Goal: Task Accomplishment & Management: Complete application form

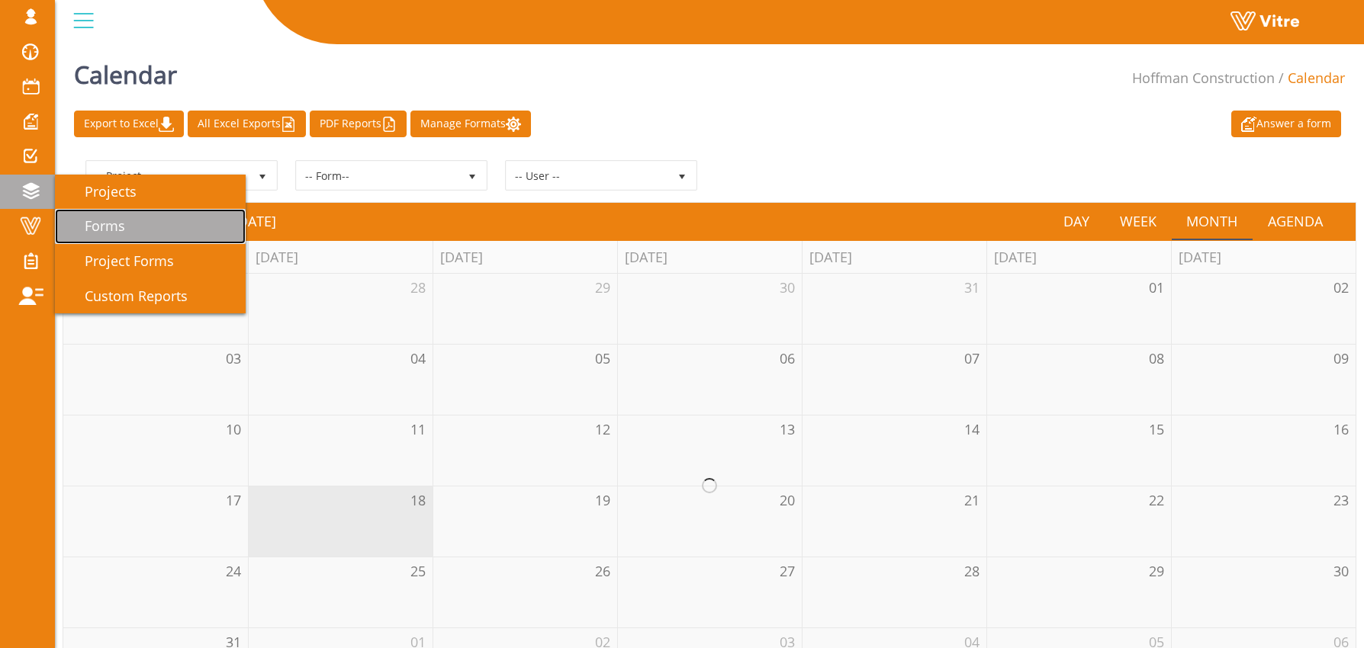
click at [117, 226] on span "Forms" at bounding box center [95, 226] width 59 height 18
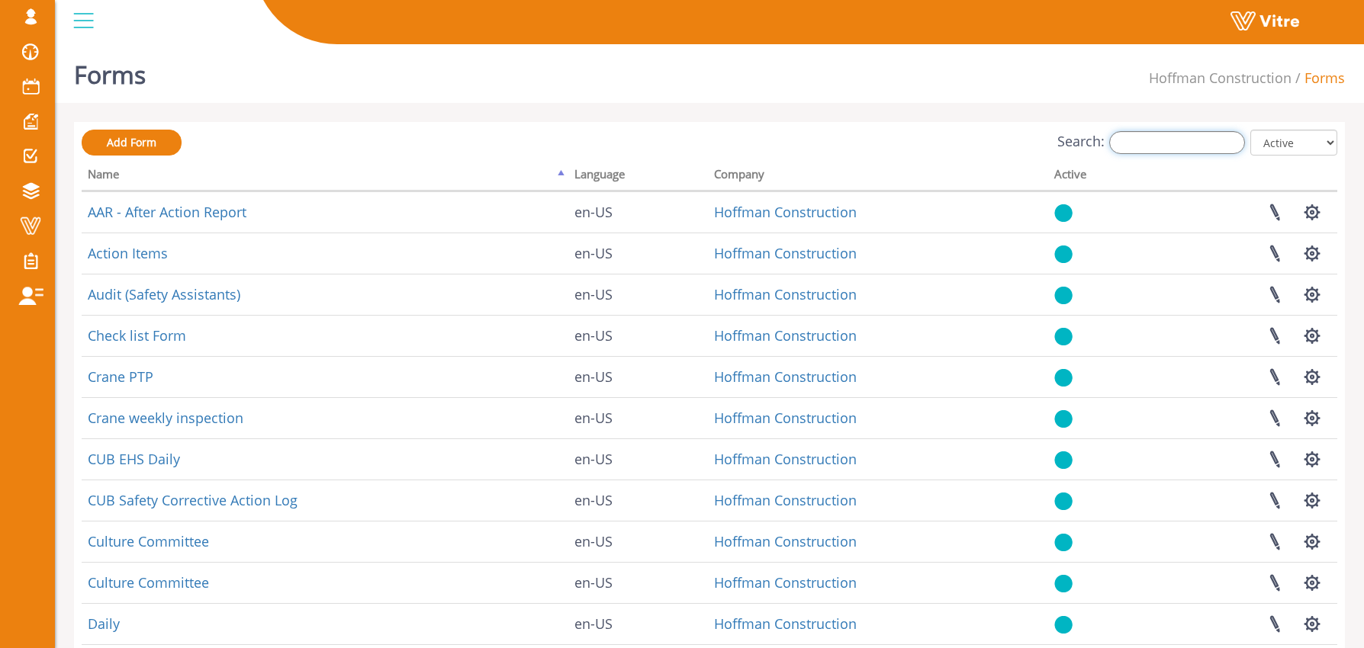
click at [1168, 141] on input "Search:" at bounding box center [1177, 142] width 136 height 23
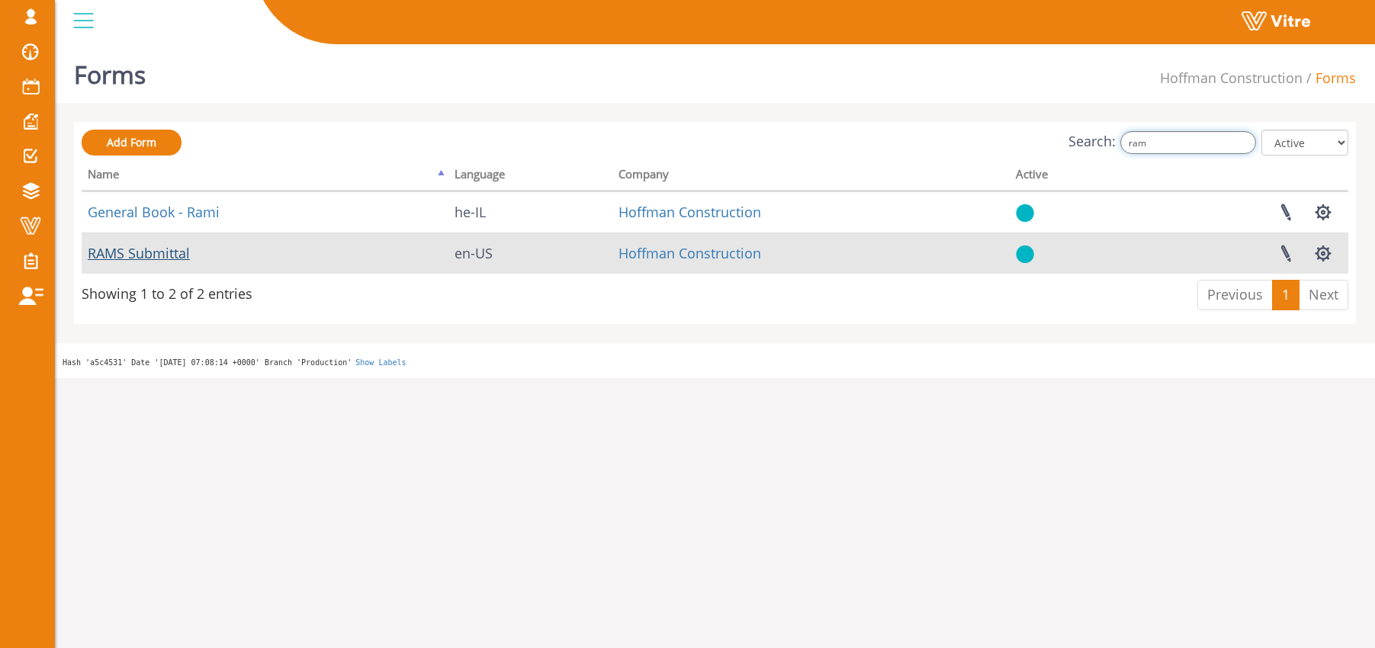
type input "ram"
click at [155, 256] on link "RAMS Submittal" at bounding box center [139, 253] width 102 height 18
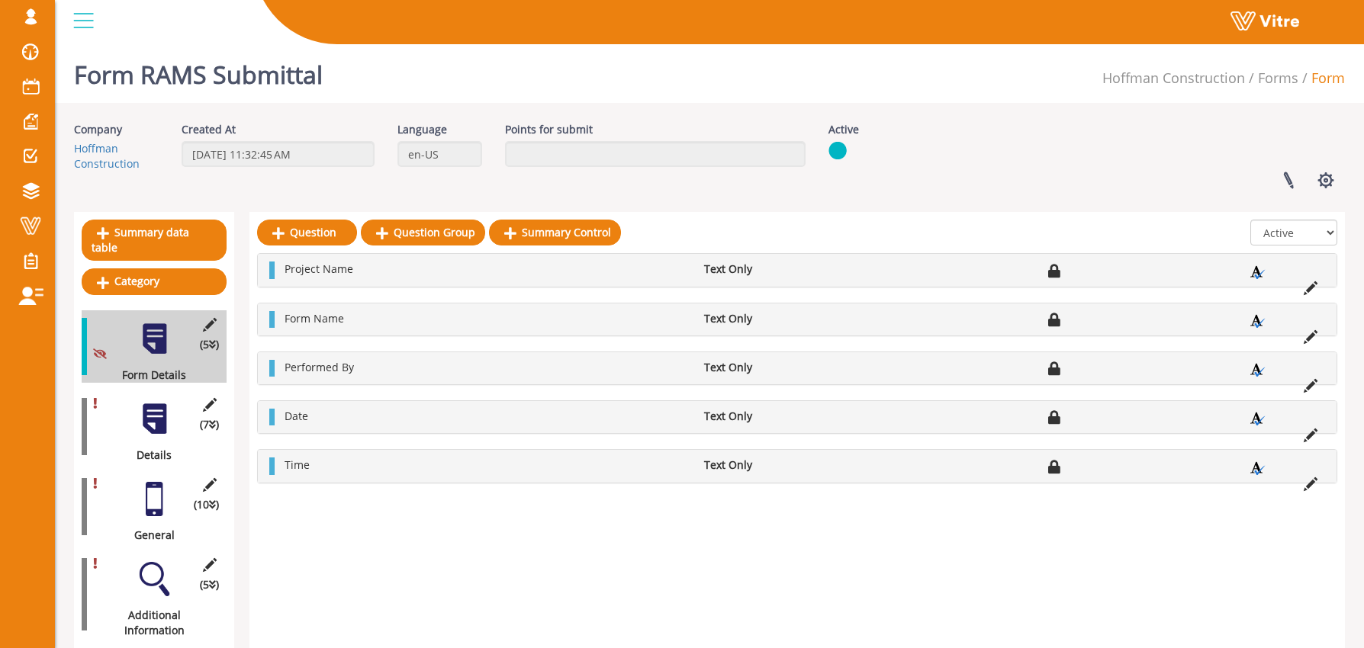
click at [161, 402] on div at bounding box center [154, 419] width 34 height 34
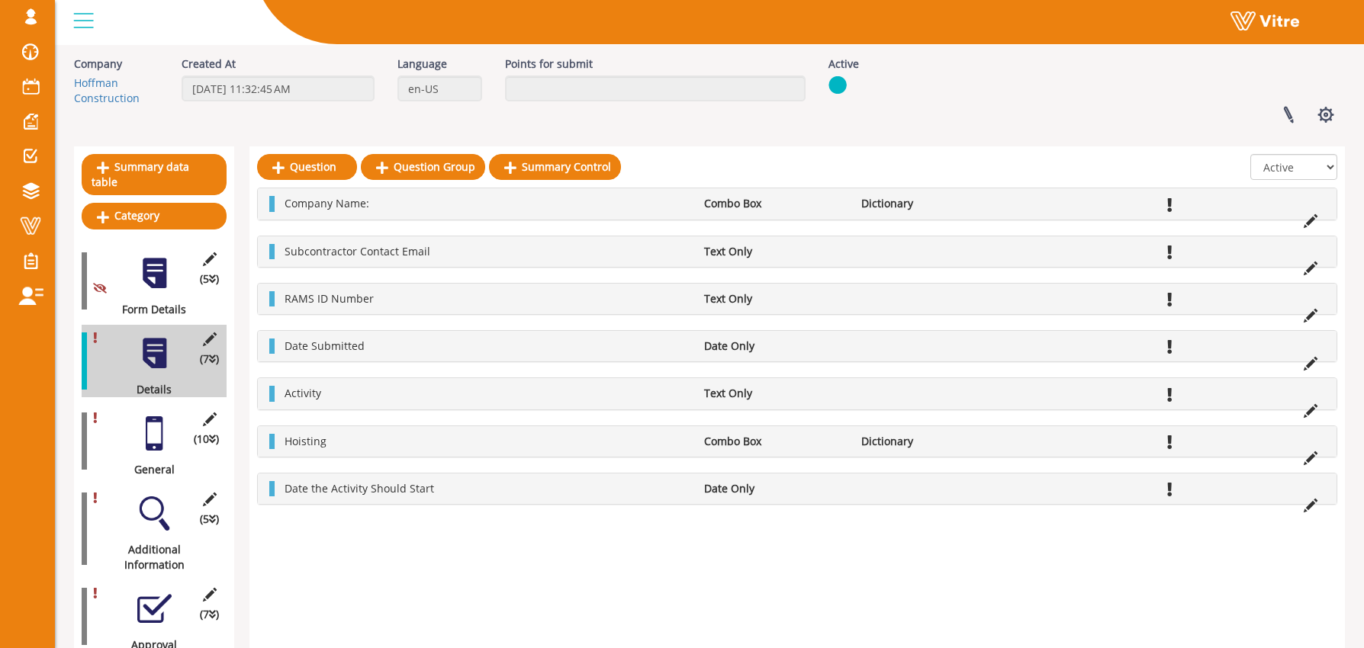
scroll to position [124, 0]
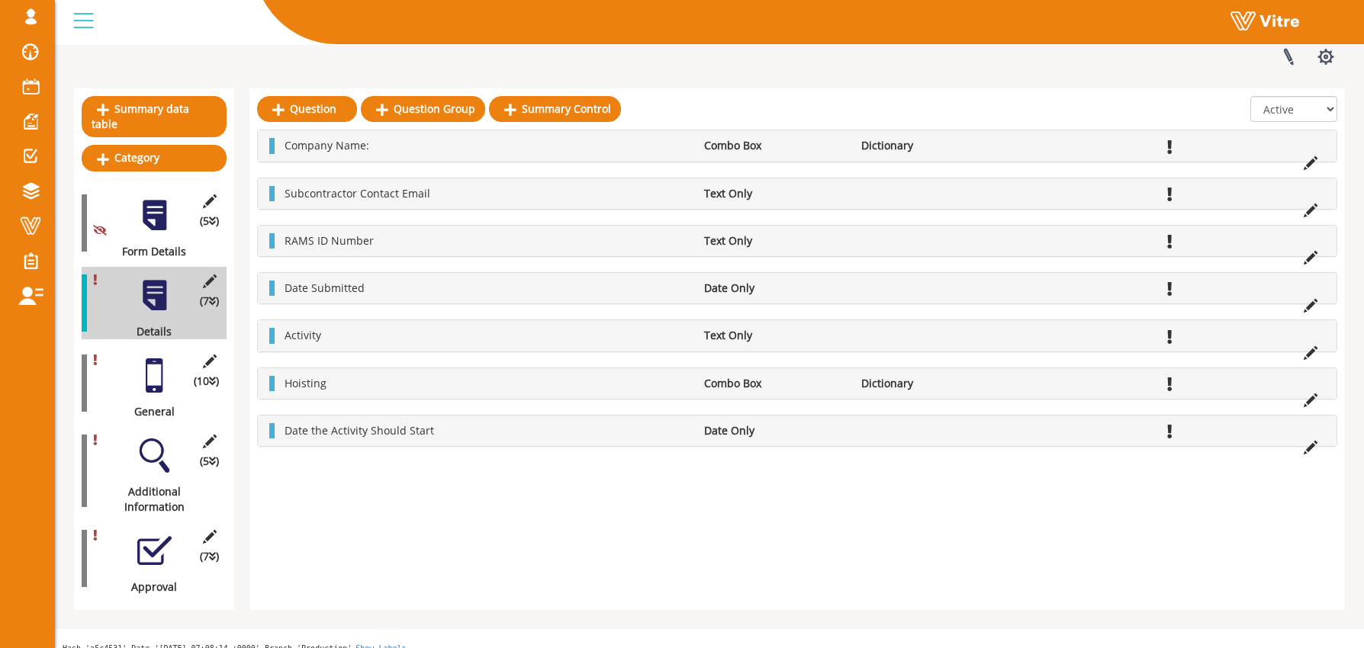
click at [154, 367] on div at bounding box center [154, 375] width 34 height 34
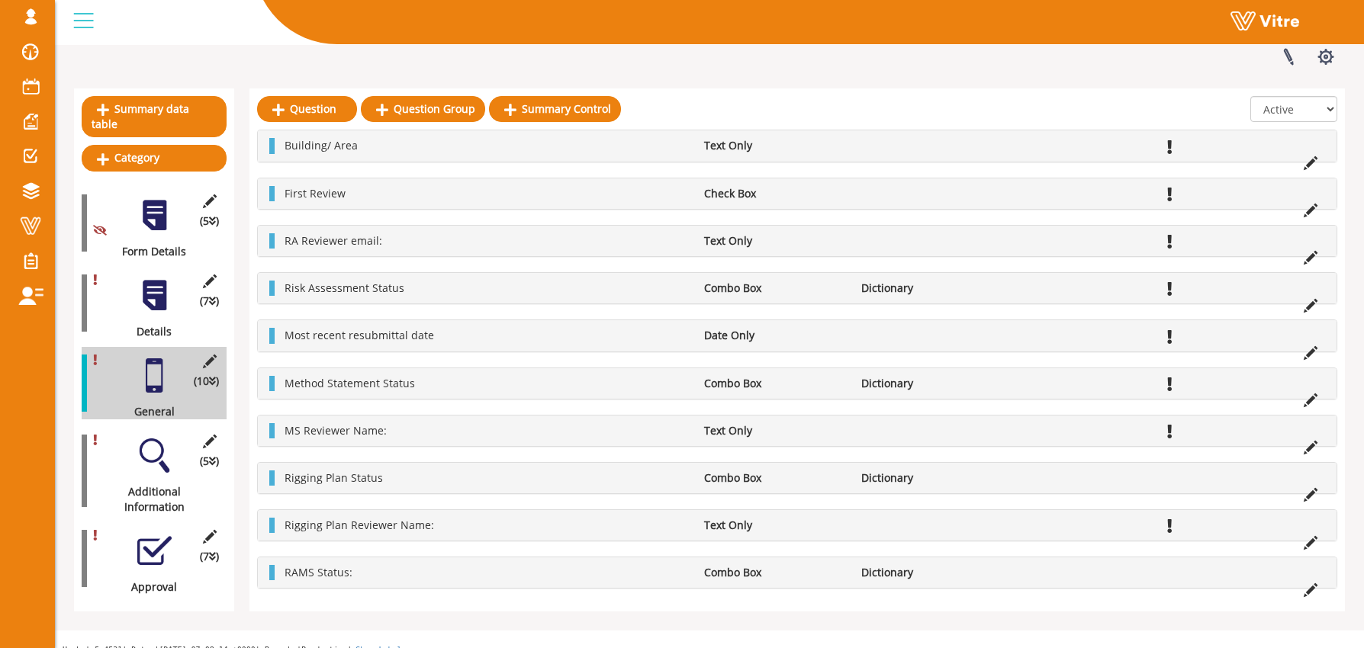
click at [165, 438] on div at bounding box center [154, 455] width 34 height 34
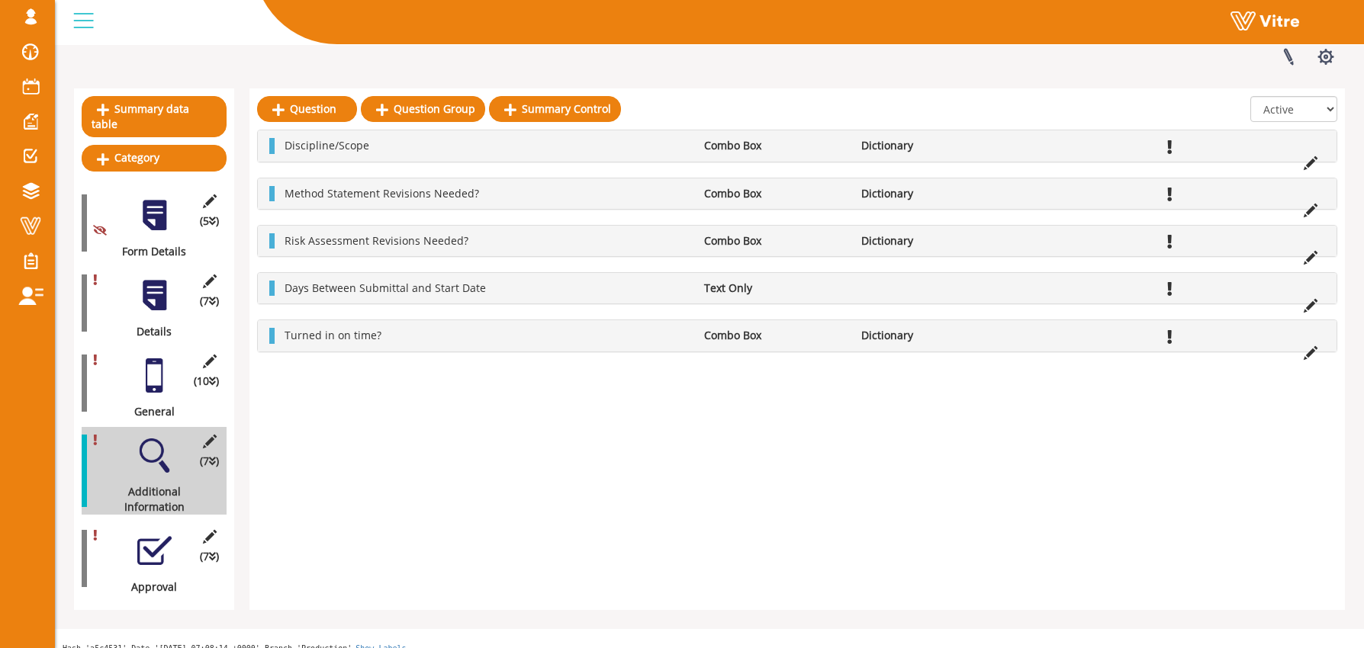
click at [153, 537] on div at bounding box center [154, 551] width 34 height 34
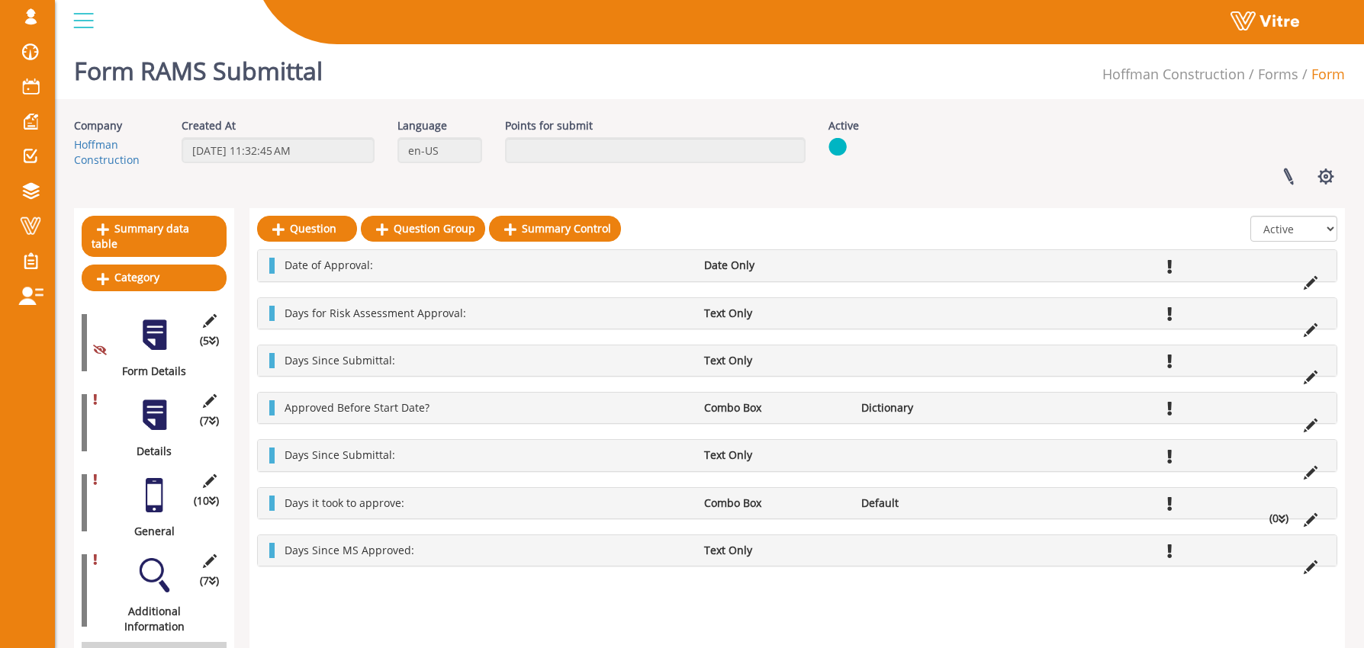
scroll to position [0, 0]
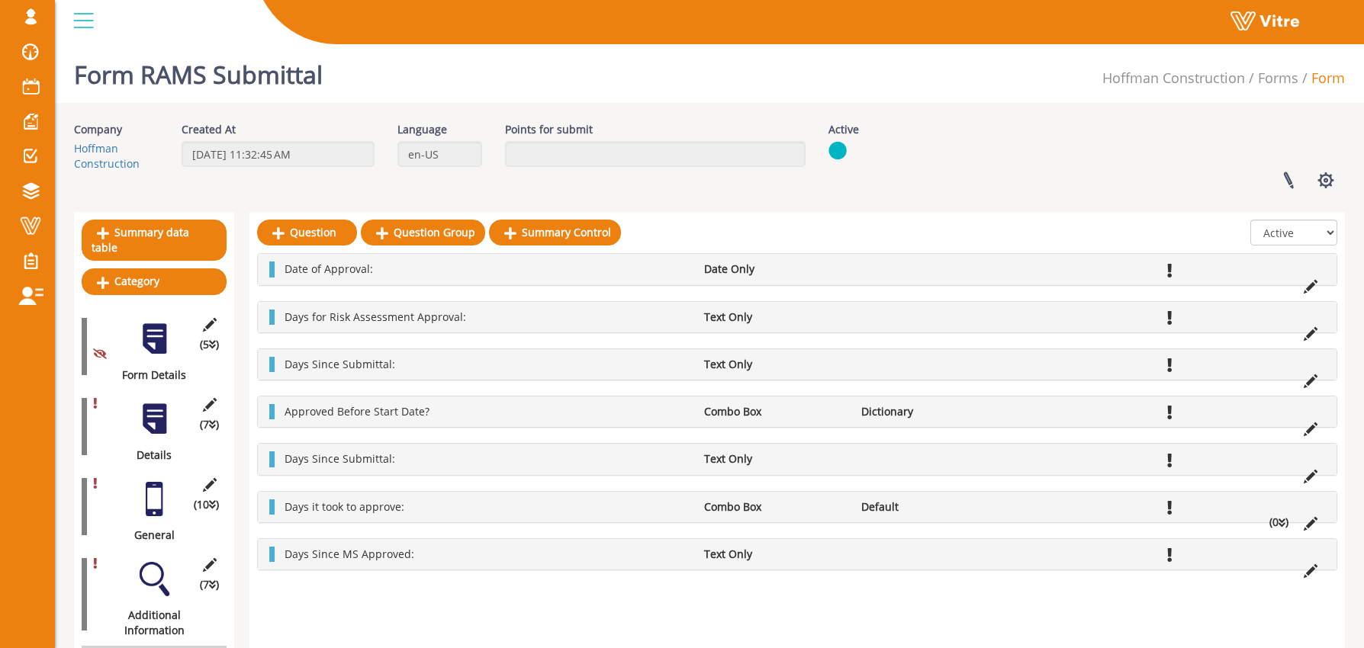
click at [419, 65] on div "Form RAMS Submittal Hoffman Construction Forms Form" at bounding box center [709, 70] width 1309 height 65
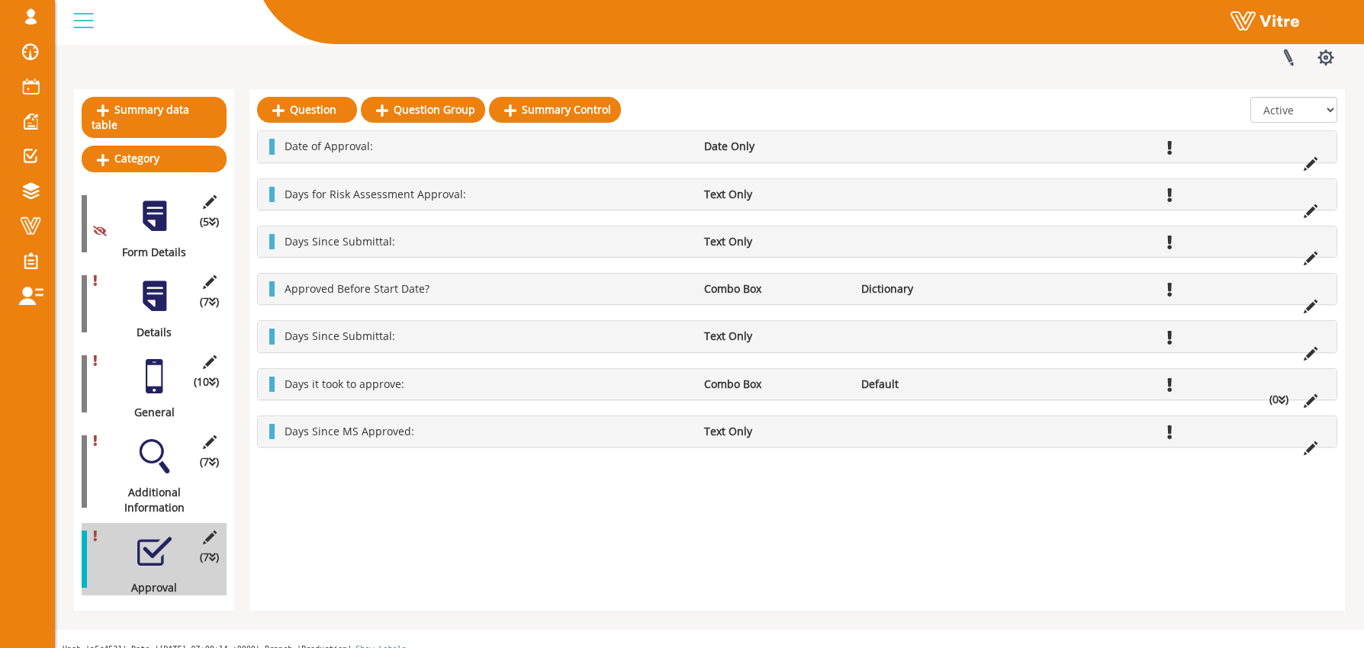
scroll to position [124, 0]
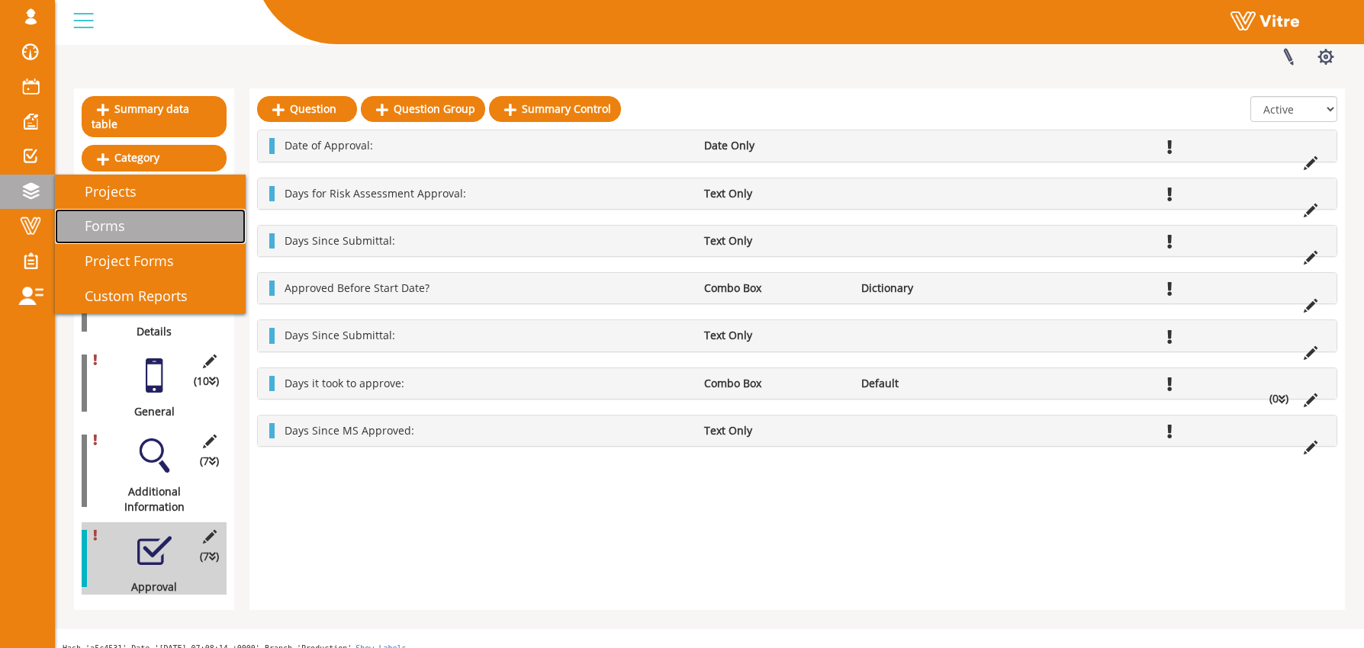
click at [82, 219] on span "Forms" at bounding box center [95, 226] width 59 height 18
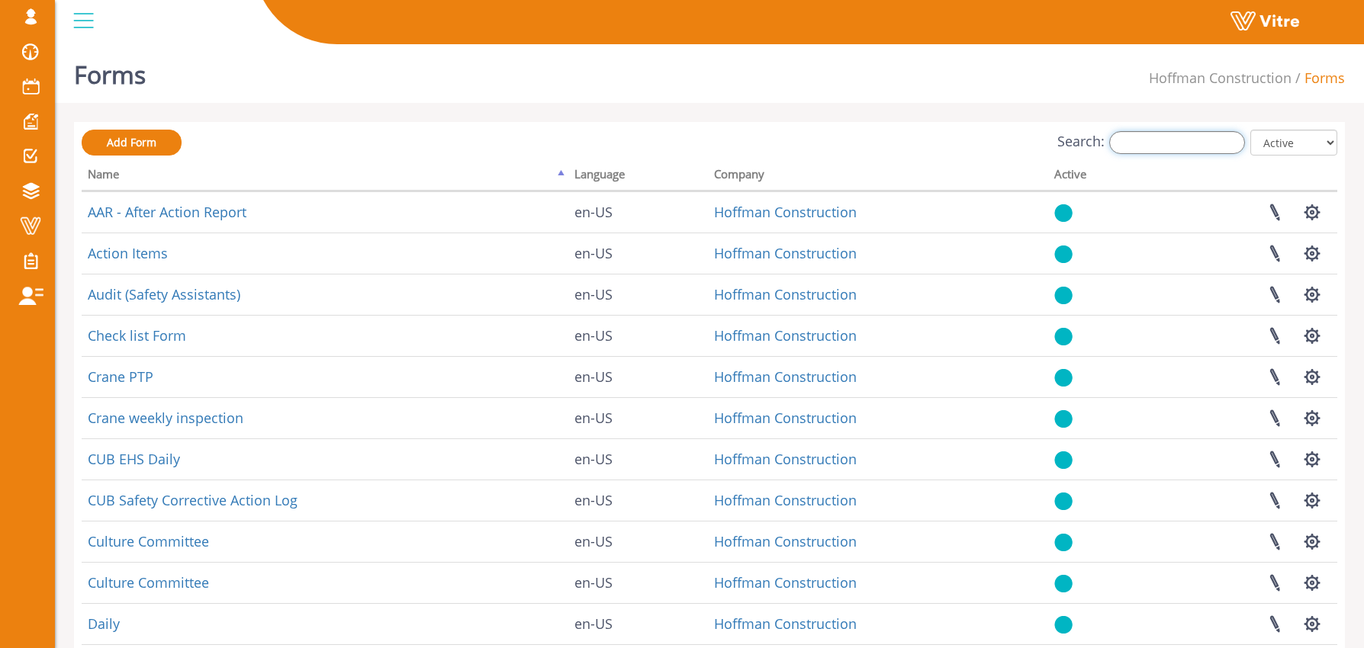
click at [1154, 145] on input "Search:" at bounding box center [1177, 142] width 136 height 23
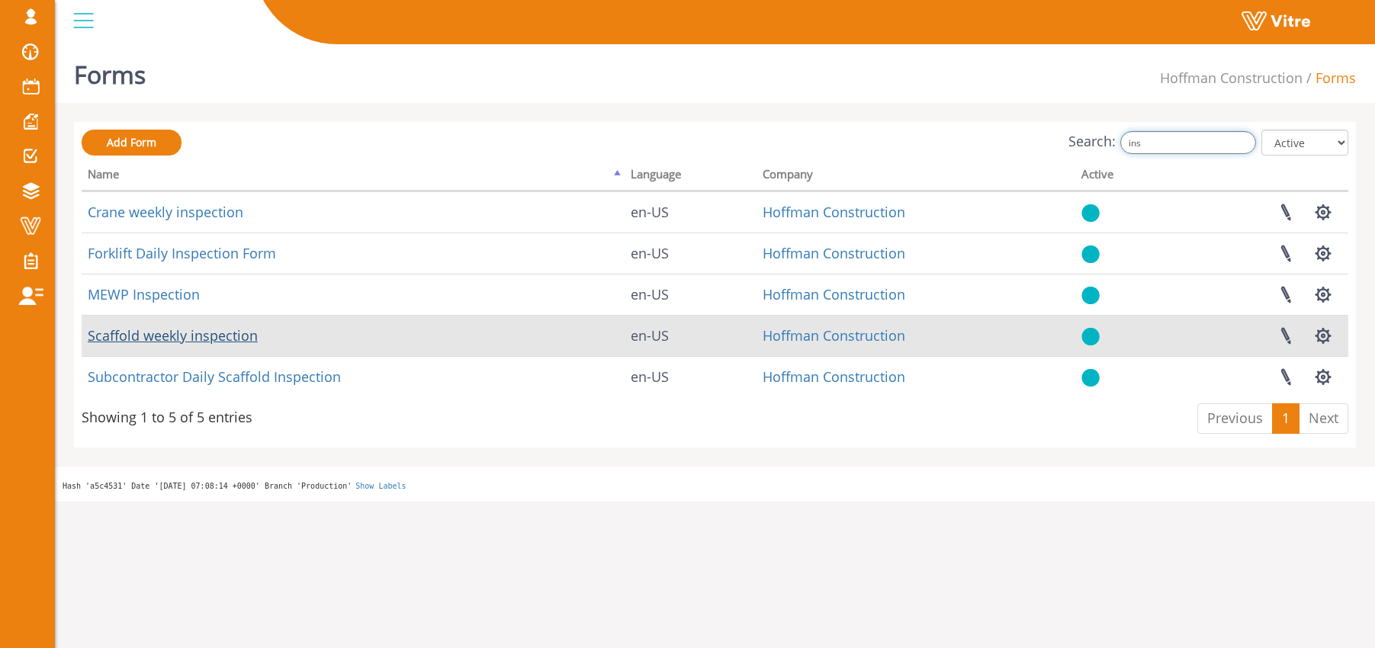
type input "ins"
click at [192, 336] on link "Scaffold weekly inspection" at bounding box center [173, 335] width 170 height 18
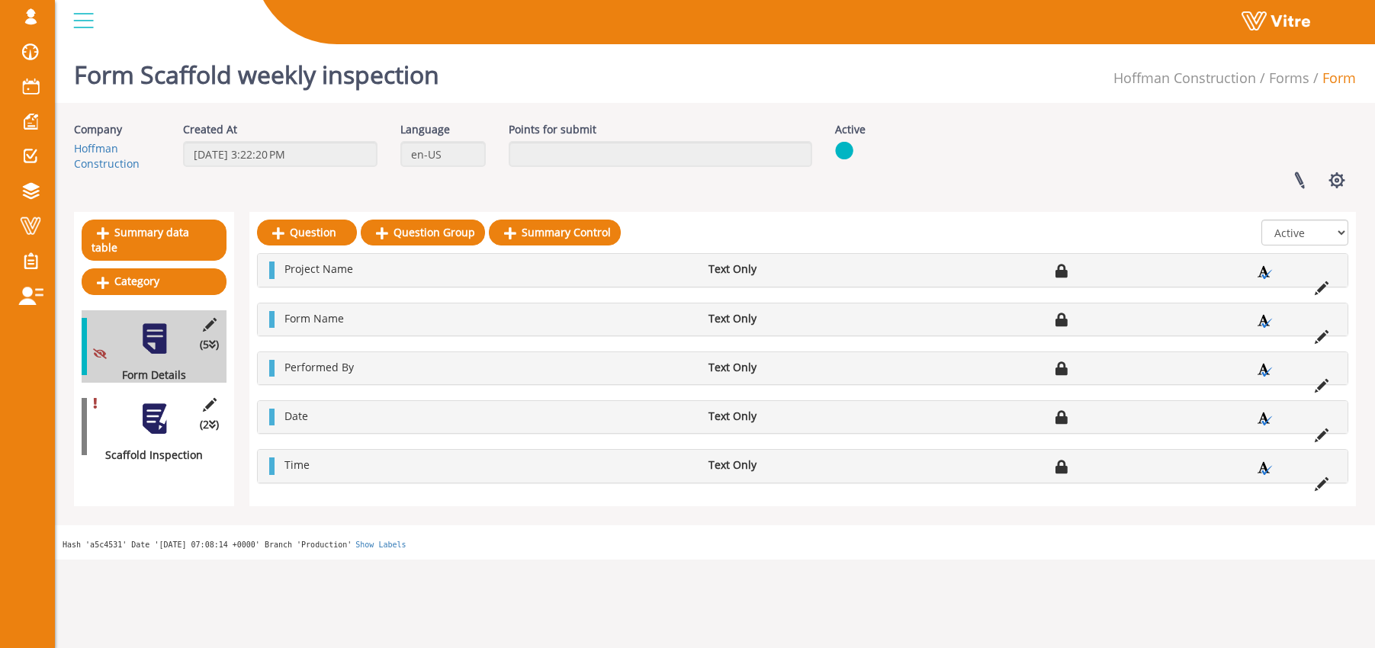
click at [153, 403] on div at bounding box center [154, 419] width 34 height 34
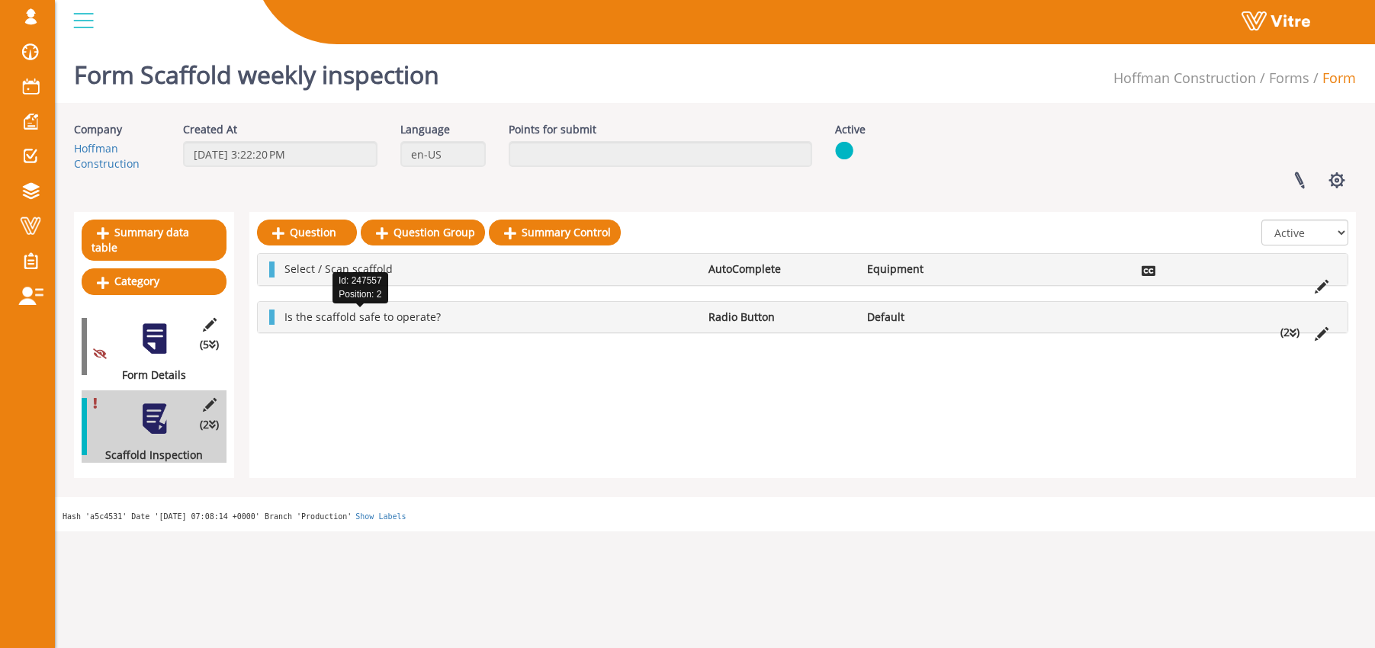
click at [410, 316] on span "Is the scaffold safe to operate?" at bounding box center [362, 317] width 156 height 14
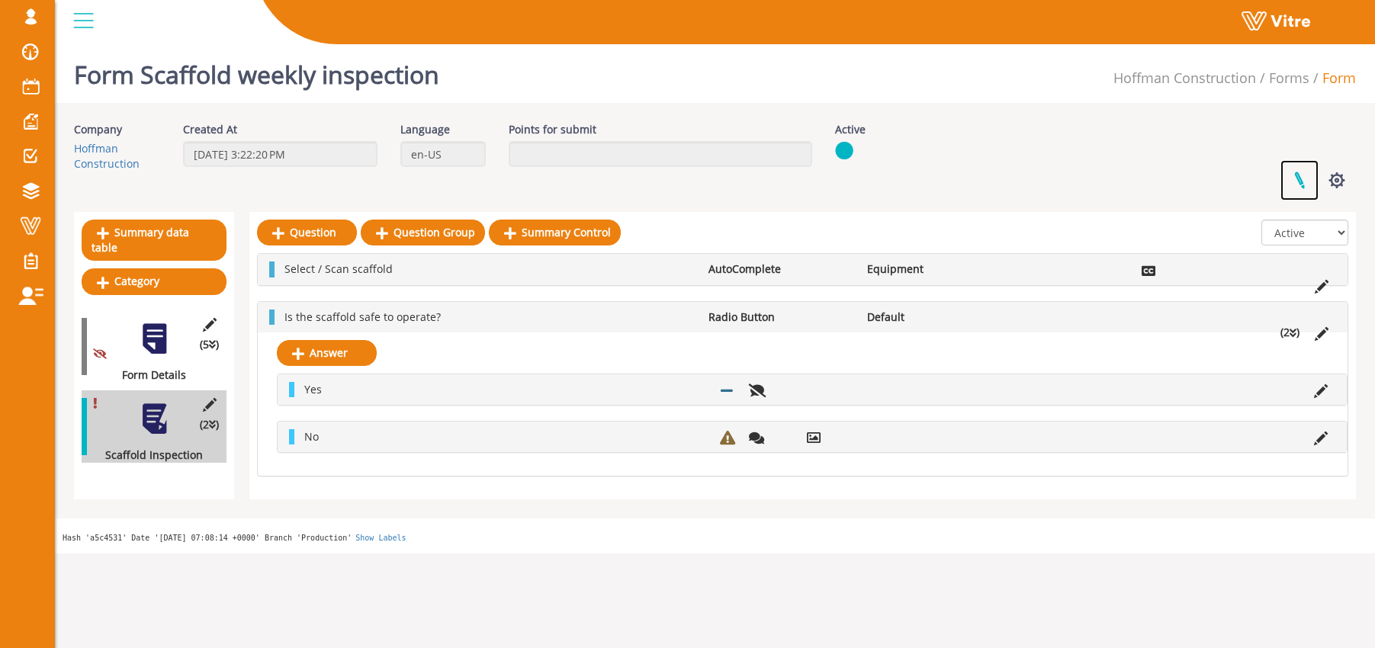
click at [1299, 179] on link at bounding box center [1299, 180] width 38 height 40
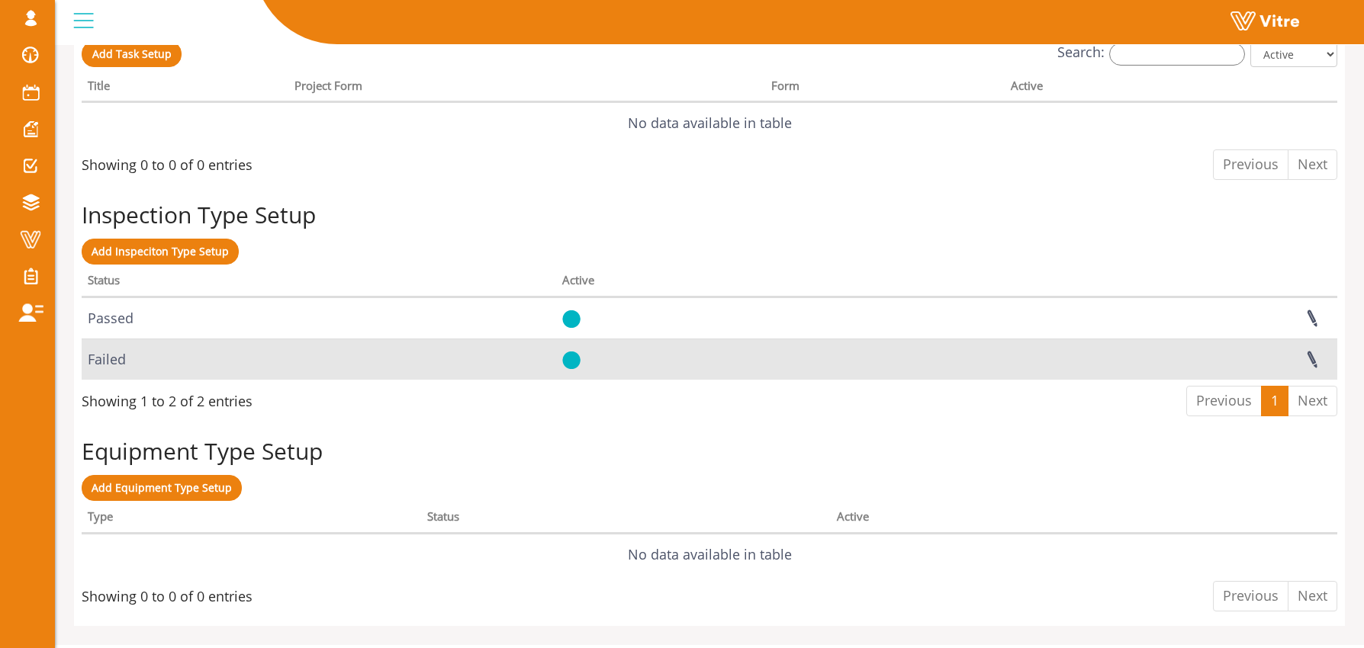
scroll to position [1244, 0]
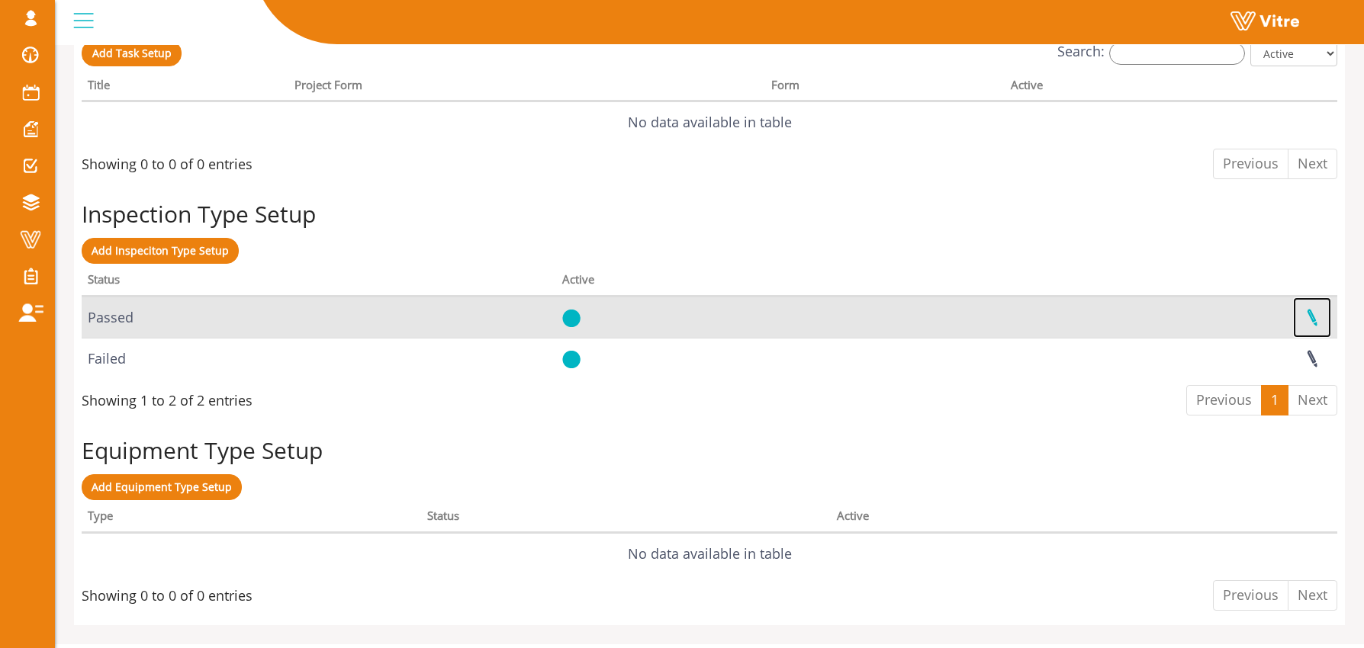
click at [1309, 315] on link at bounding box center [1312, 317] width 38 height 40
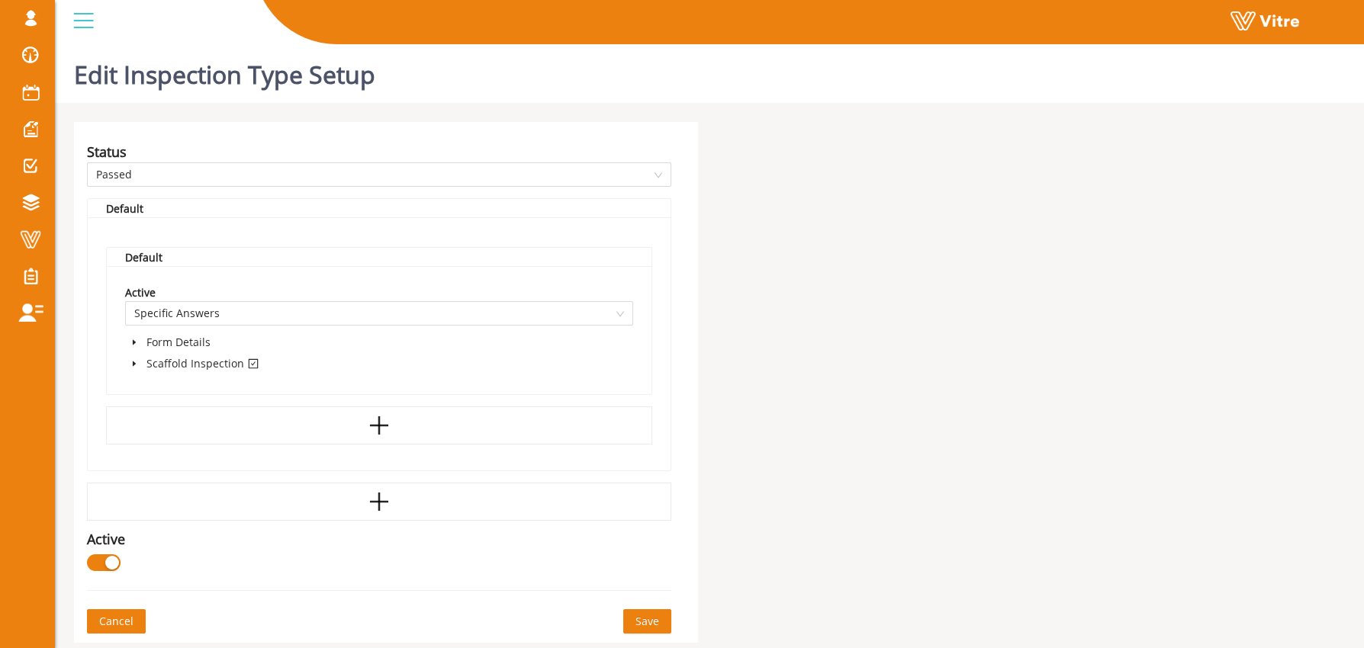
click at [130, 361] on icon "caret-down" at bounding box center [134, 364] width 8 height 8
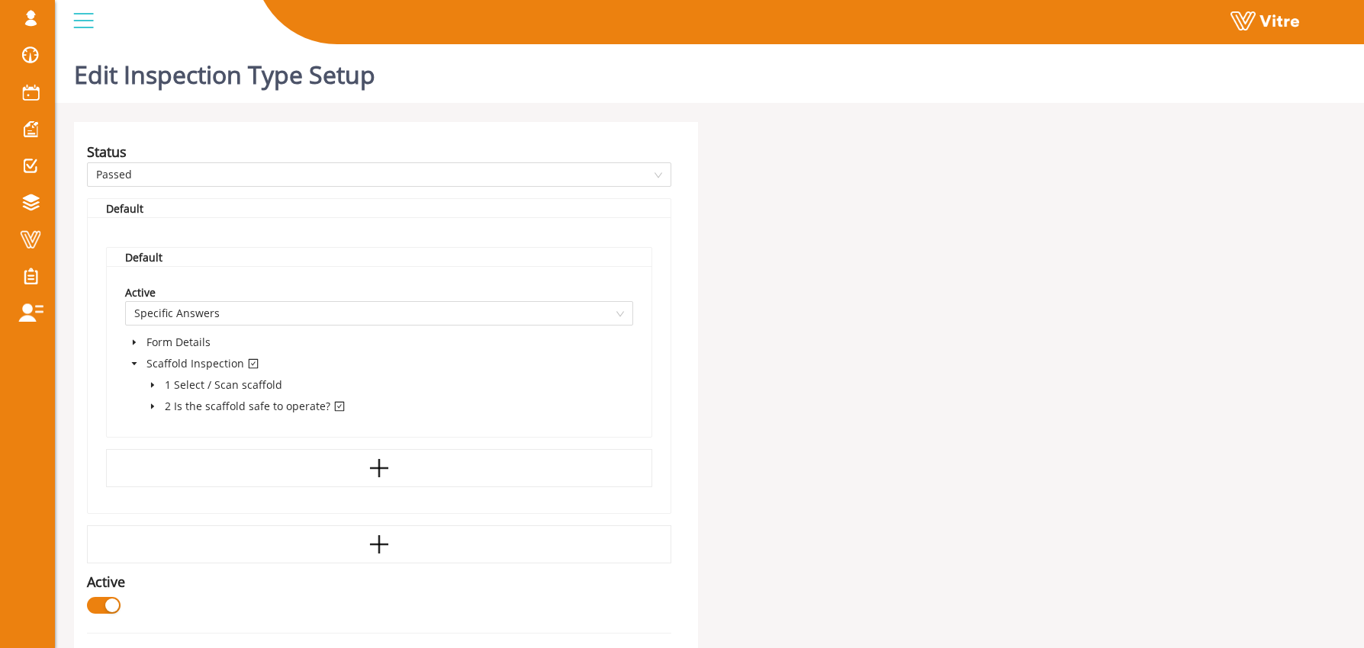
click at [154, 407] on icon "caret-down" at bounding box center [153, 407] width 8 height 8
